Goal: Find specific page/section: Find specific page/section

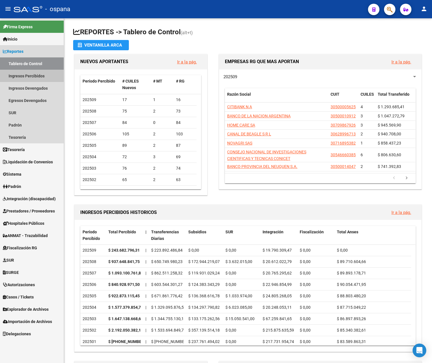
click at [31, 76] on link "Ingresos Percibidos" at bounding box center [32, 76] width 64 height 12
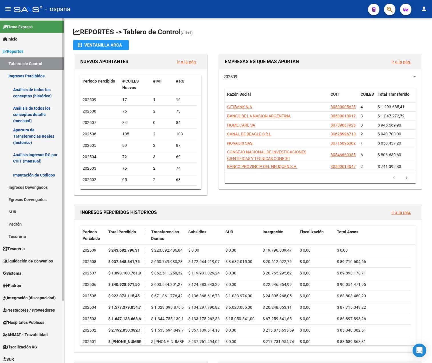
click at [34, 107] on link "Análisis de todos los conceptos detalle (mensual)" at bounding box center [32, 115] width 64 height 22
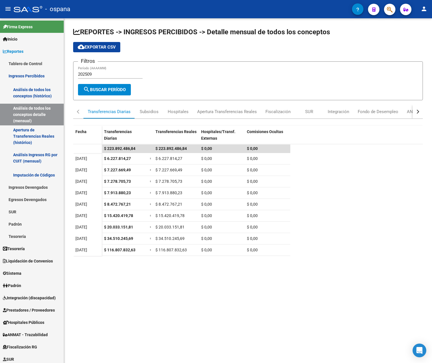
click at [424, 8] on mat-icon "person" at bounding box center [424, 8] width 7 height 7
click at [414, 35] on button "exit_to_app Salir" at bounding box center [412, 38] width 35 height 14
